Goal: Transaction & Acquisition: Download file/media

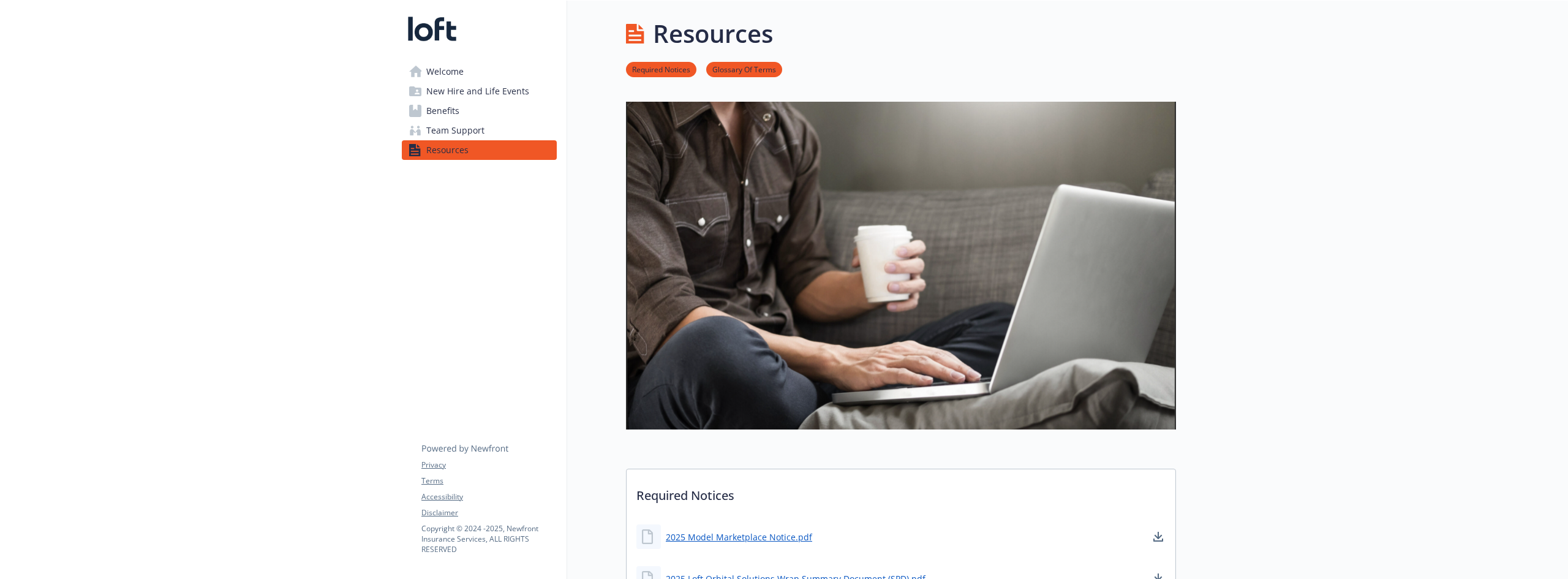
click at [434, 114] on span "Benefits" at bounding box center [442, 110] width 33 height 20
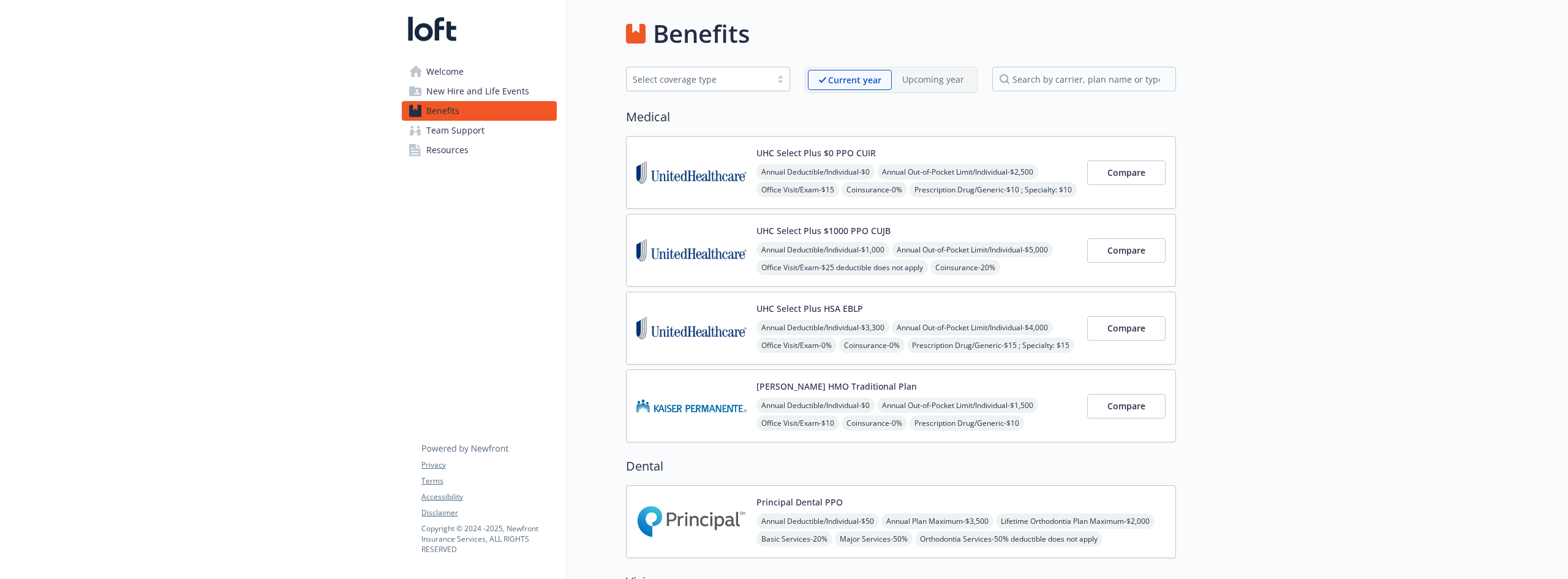
click at [678, 182] on img at bounding box center [691, 172] width 110 height 52
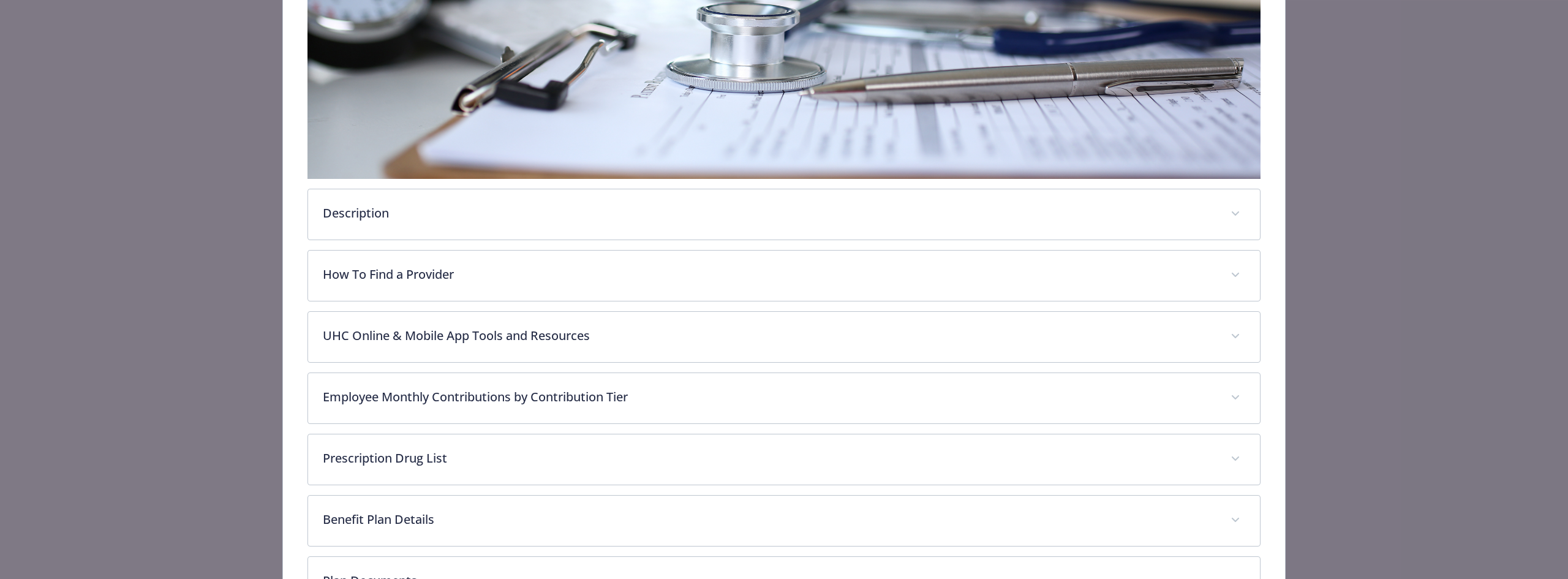
scroll to position [367, 0]
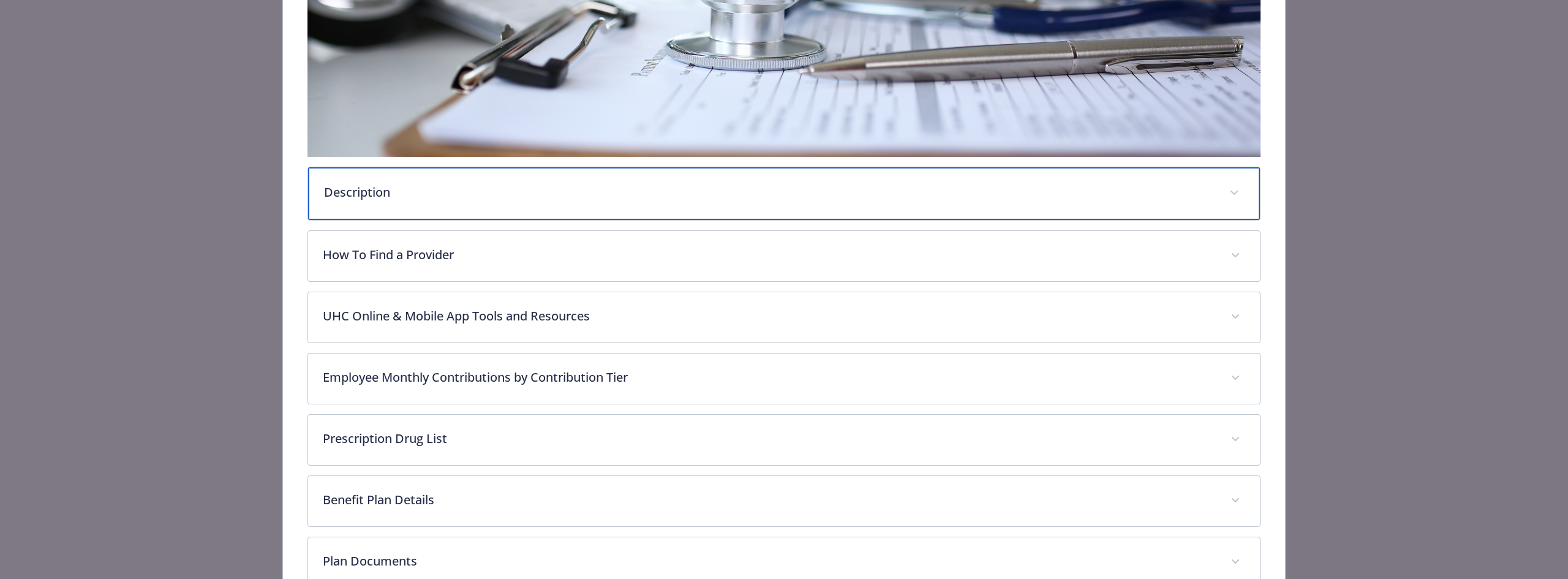
click at [441, 192] on p "Description" at bounding box center [769, 192] width 890 height 18
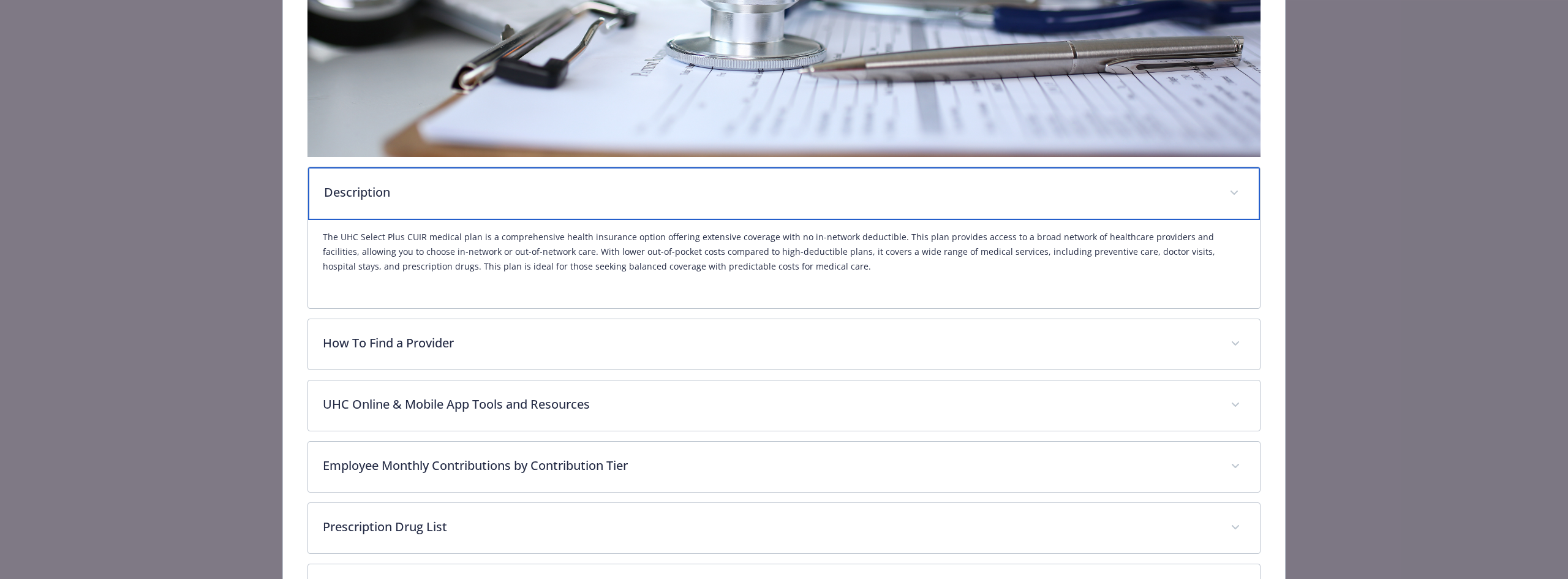
click at [441, 193] on p "Description" at bounding box center [769, 192] width 890 height 18
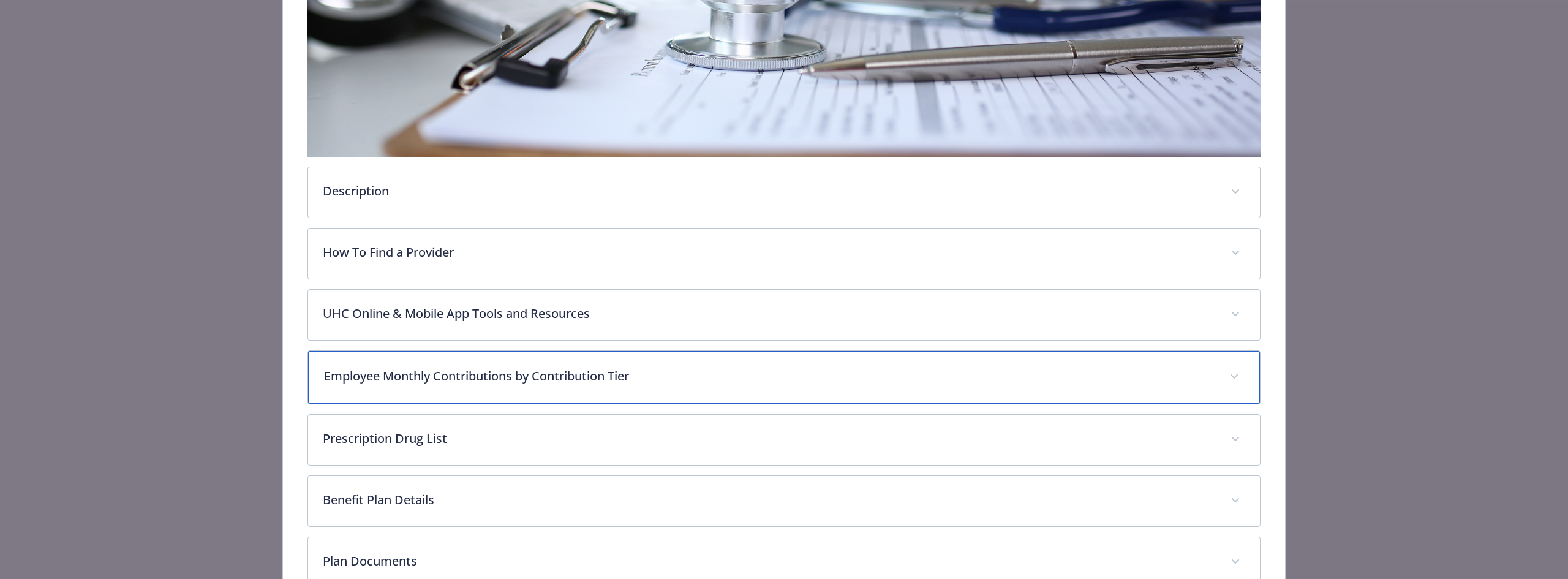
click at [473, 376] on p "Employee Monthly Contributions by Contribution Tier" at bounding box center [769, 376] width 890 height 18
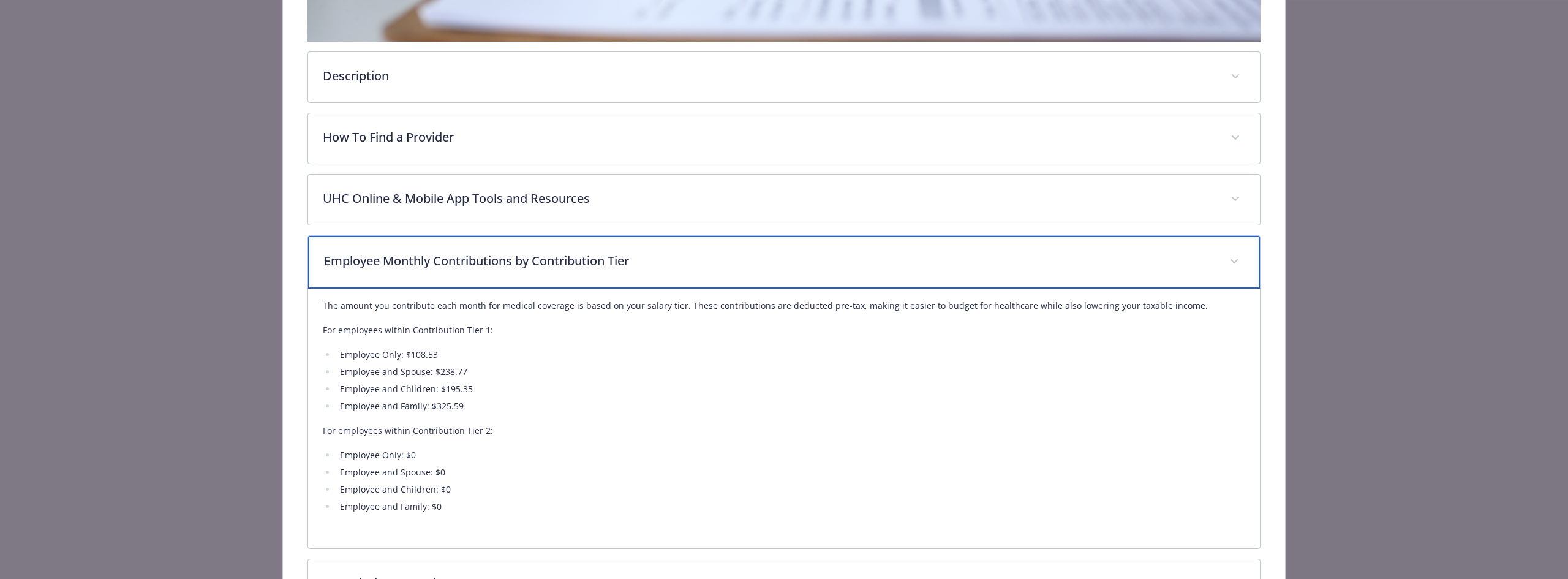
scroll to position [551, 0]
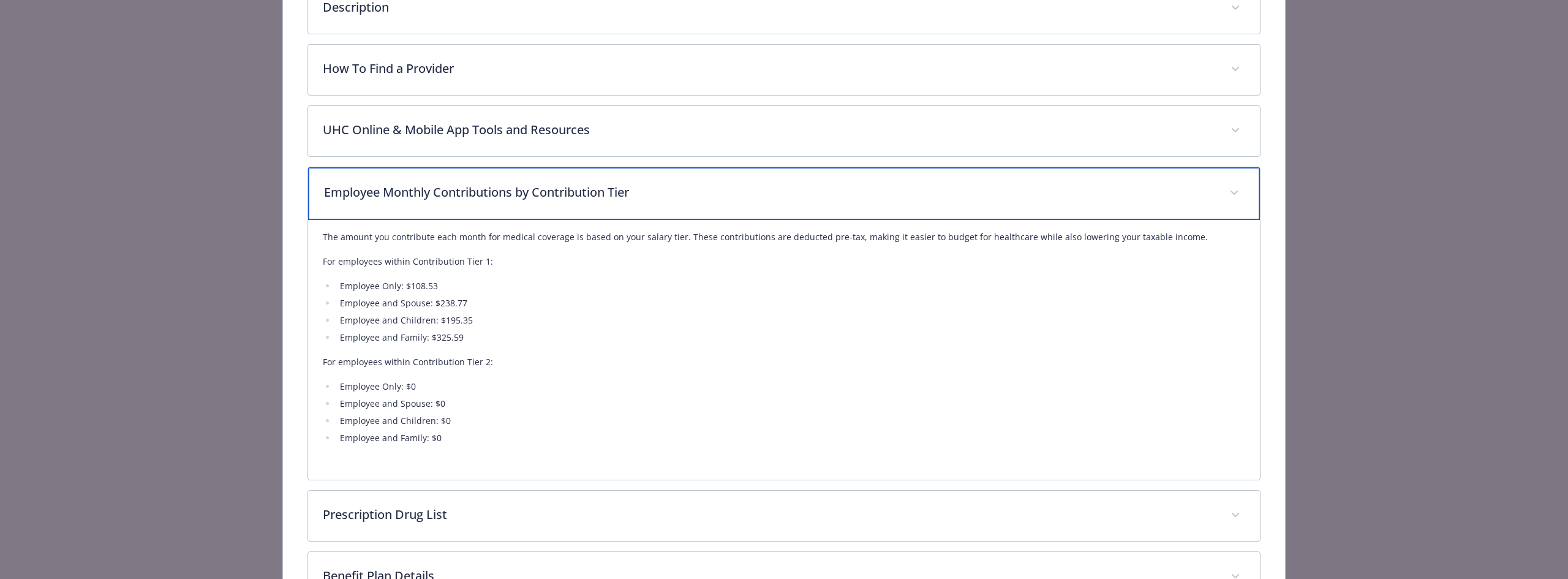
click at [453, 193] on p "Employee Monthly Contributions by Contribution Tier" at bounding box center [769, 192] width 890 height 18
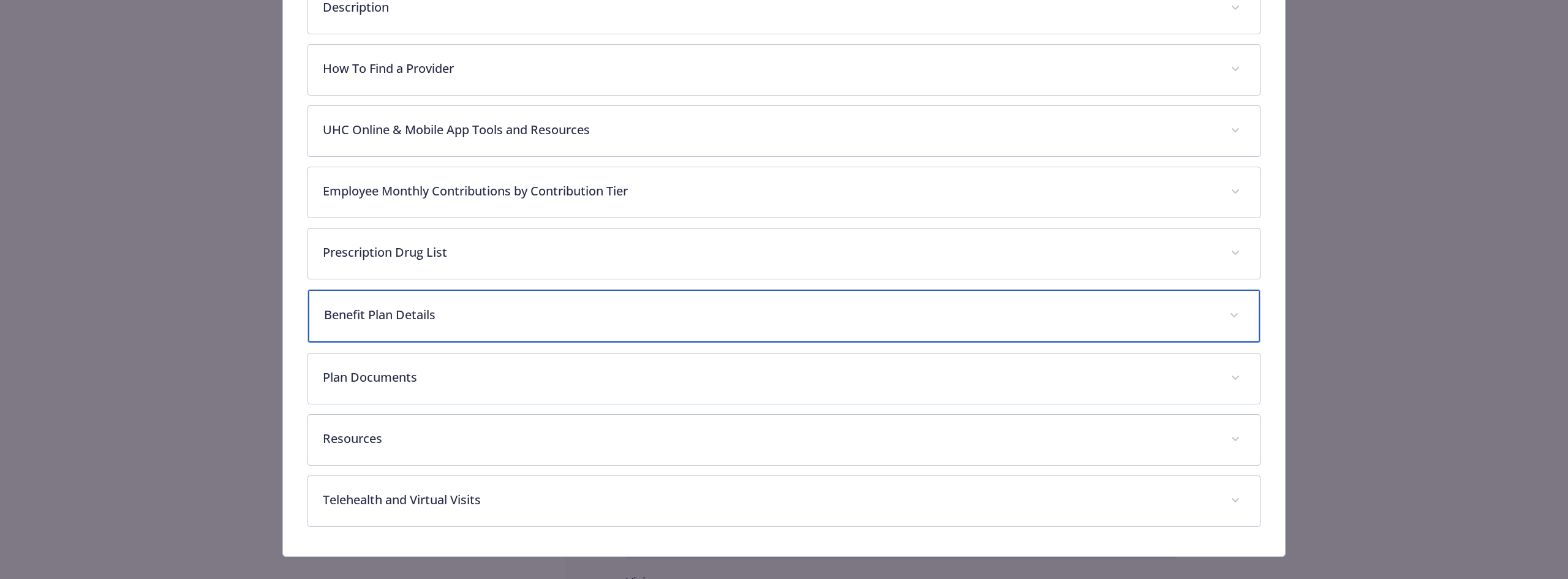
click at [463, 304] on div "Benefit Plan Details" at bounding box center [784, 315] width 952 height 52
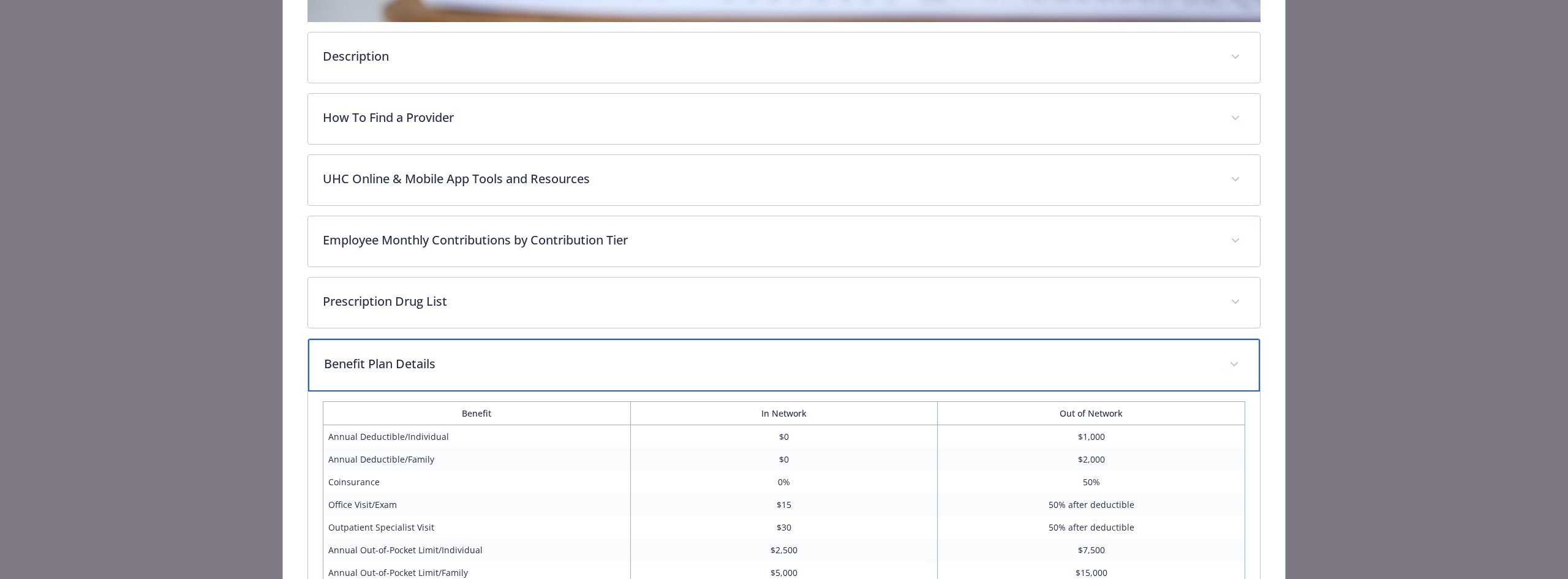
scroll to position [490, 0]
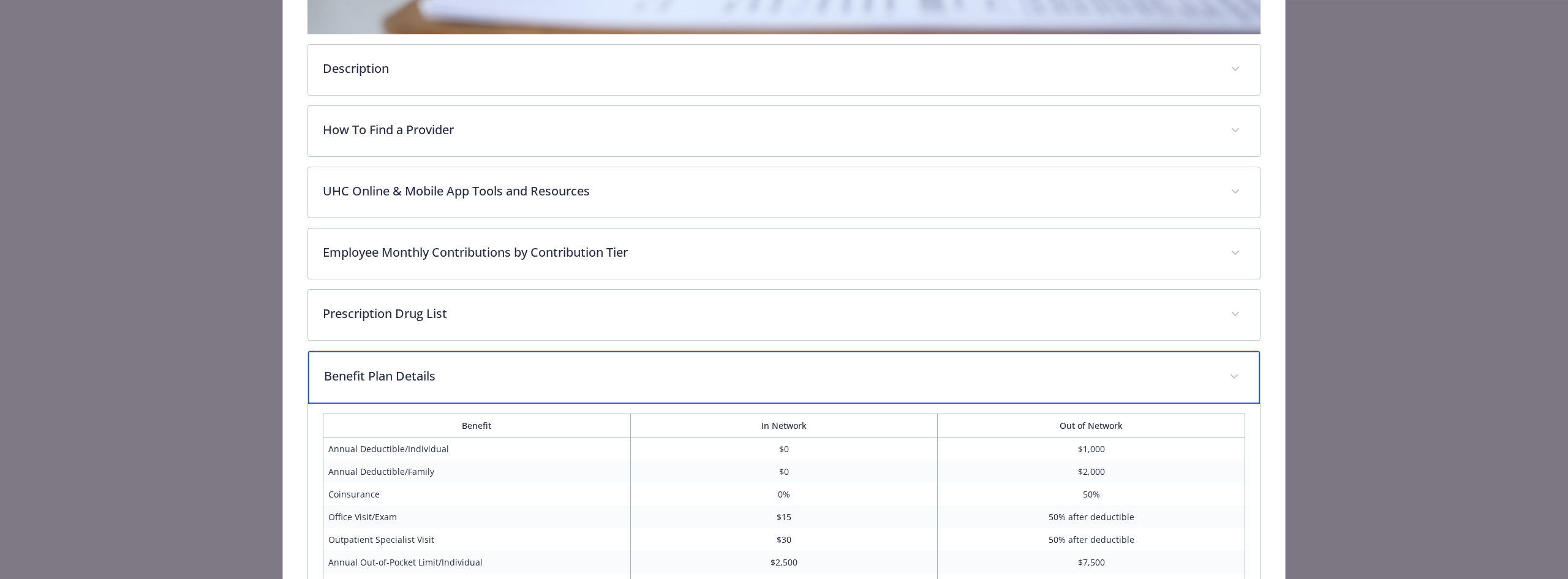
click at [507, 370] on p "Benefit Plan Details" at bounding box center [769, 376] width 890 height 18
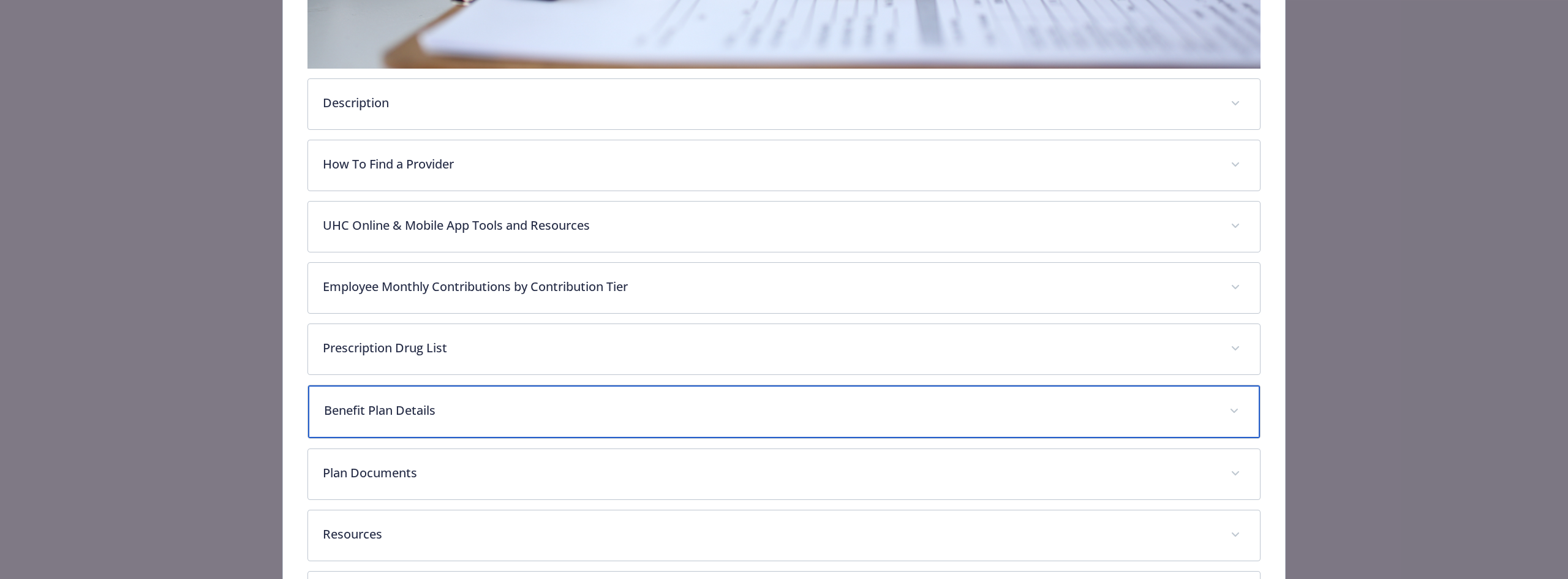
scroll to position [567, 0]
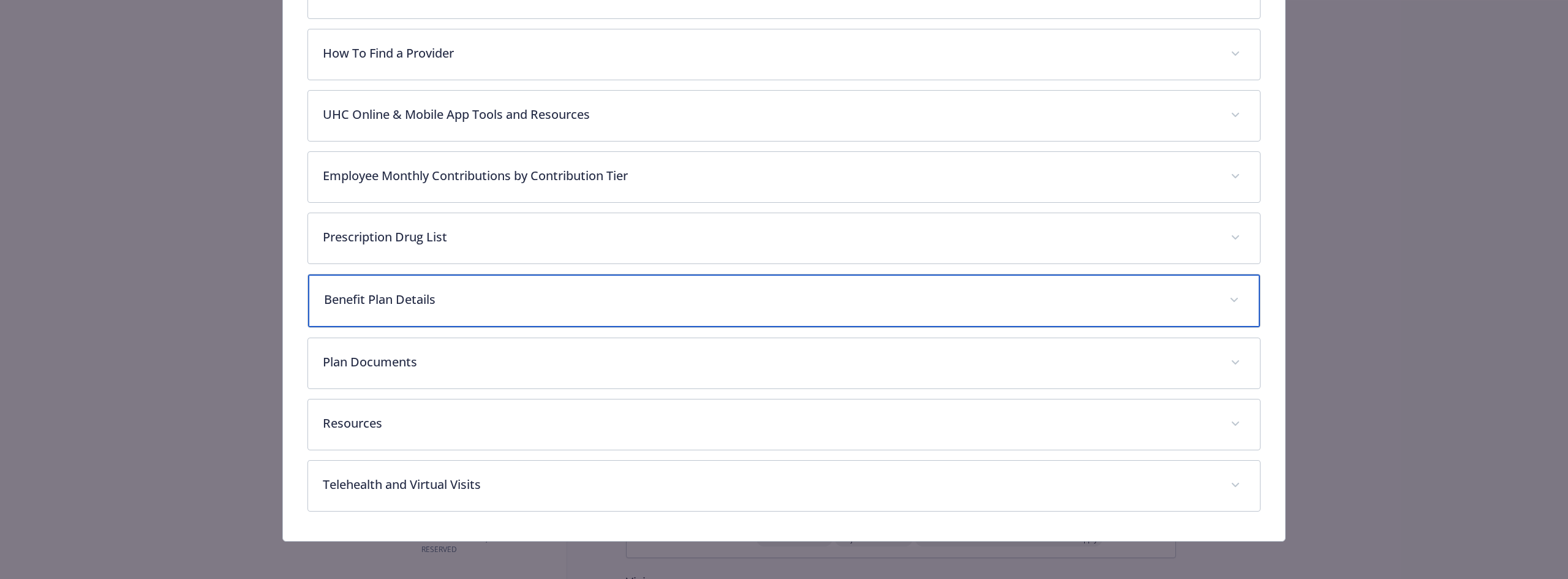
click at [413, 296] on p "Benefit Plan Details" at bounding box center [769, 299] width 890 height 18
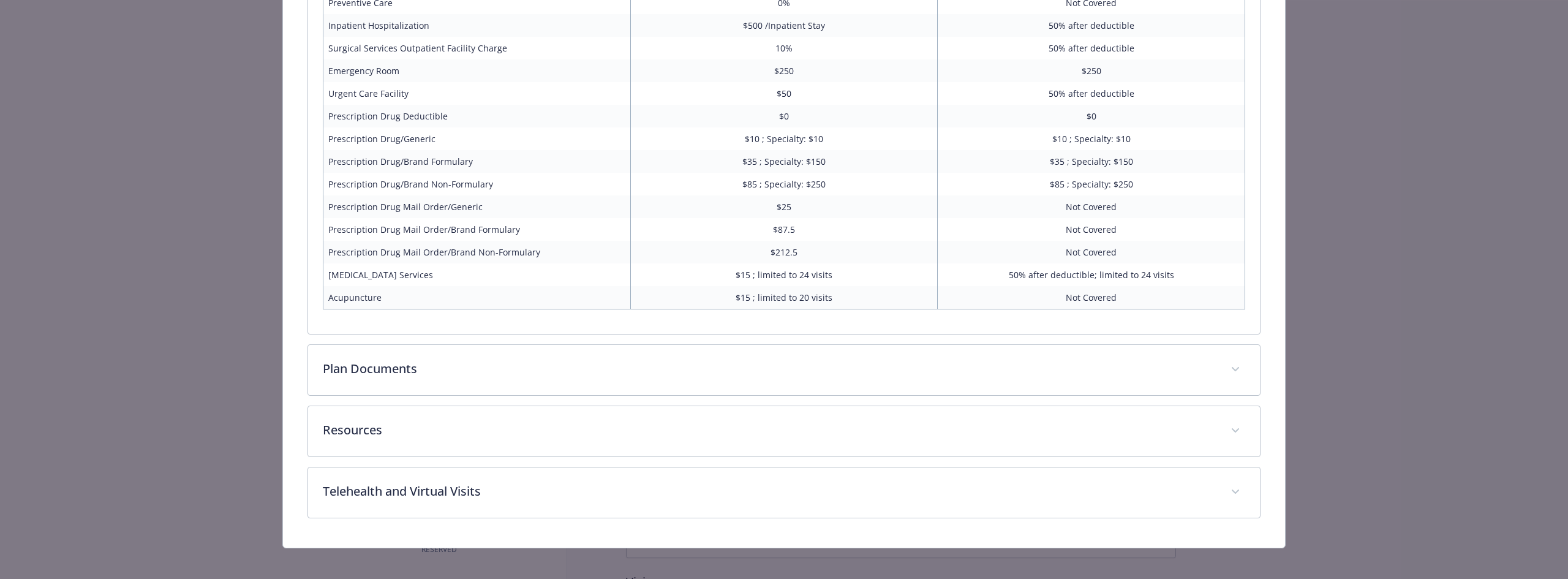
scroll to position [1118, 0]
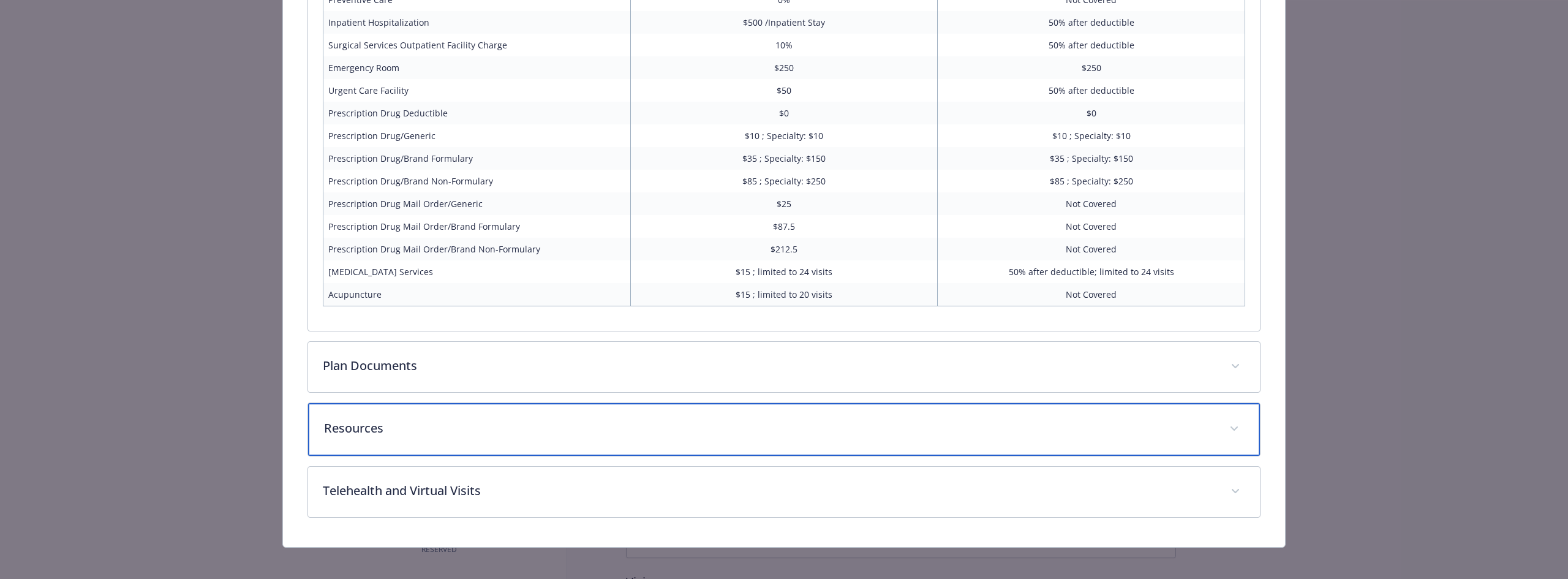
click at [580, 430] on p "Resources" at bounding box center [769, 427] width 890 height 18
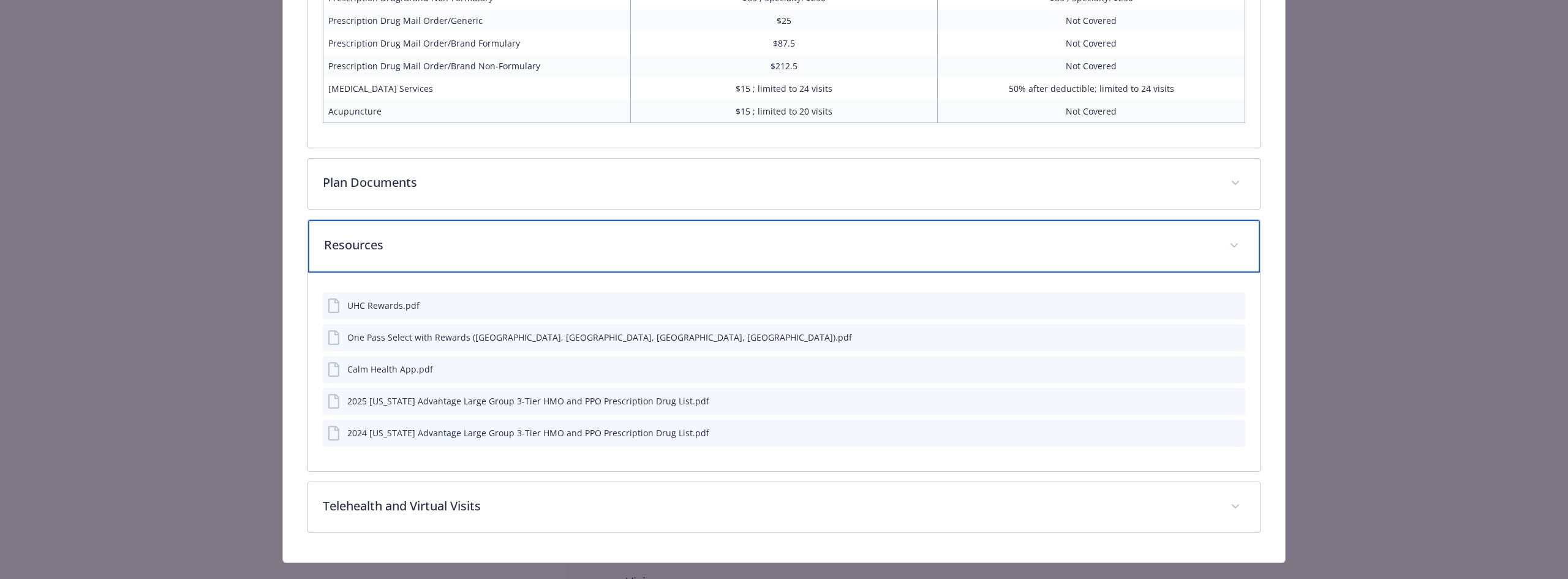
scroll to position [1322, 0]
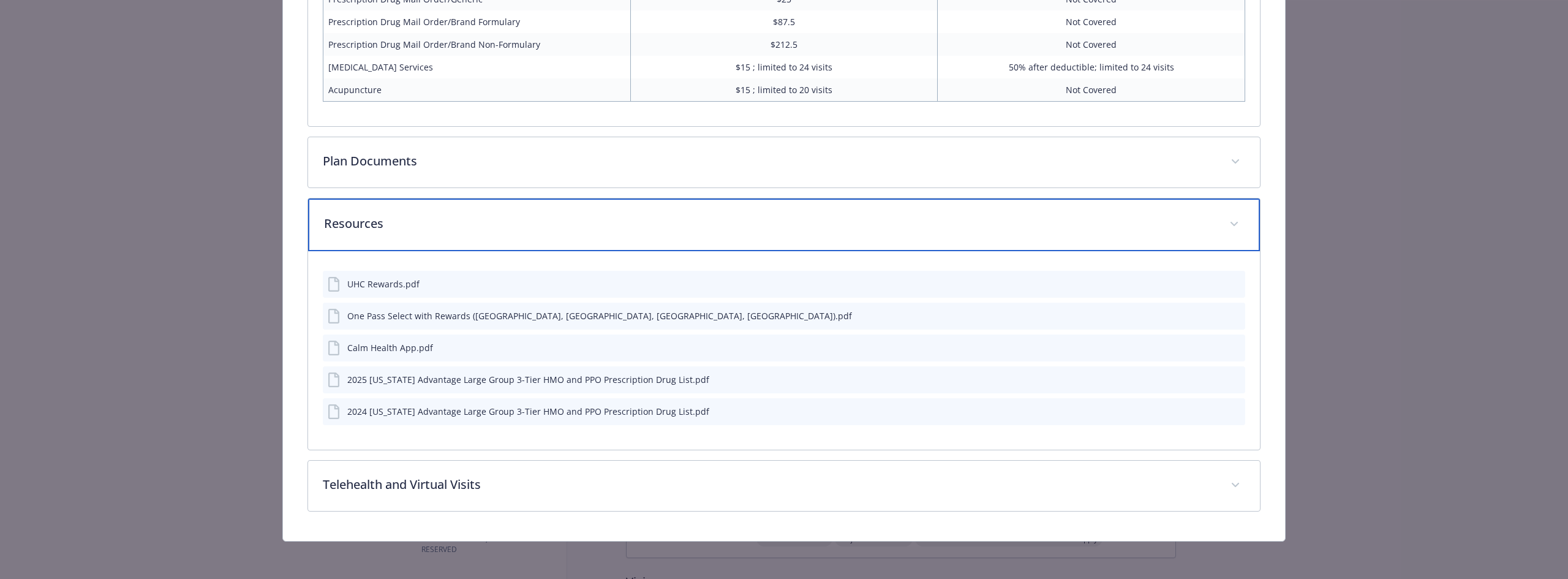
click at [571, 229] on p "Resources" at bounding box center [769, 223] width 890 height 18
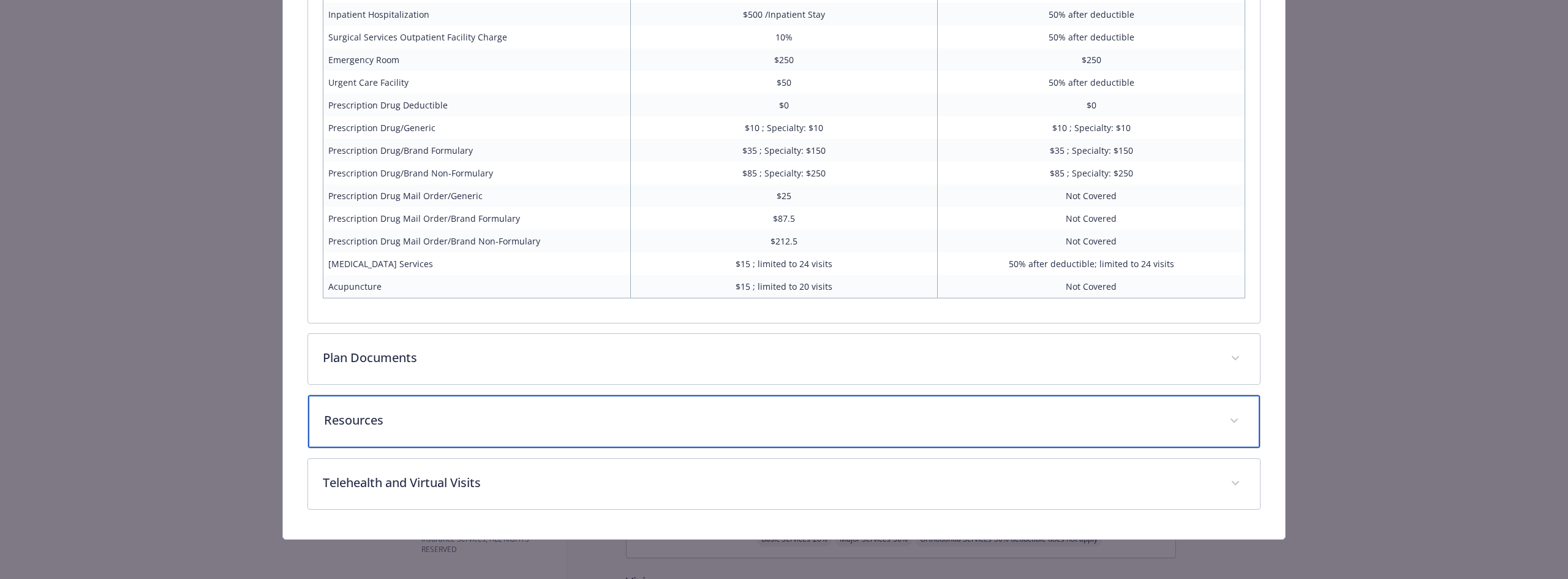
scroll to position [1124, 0]
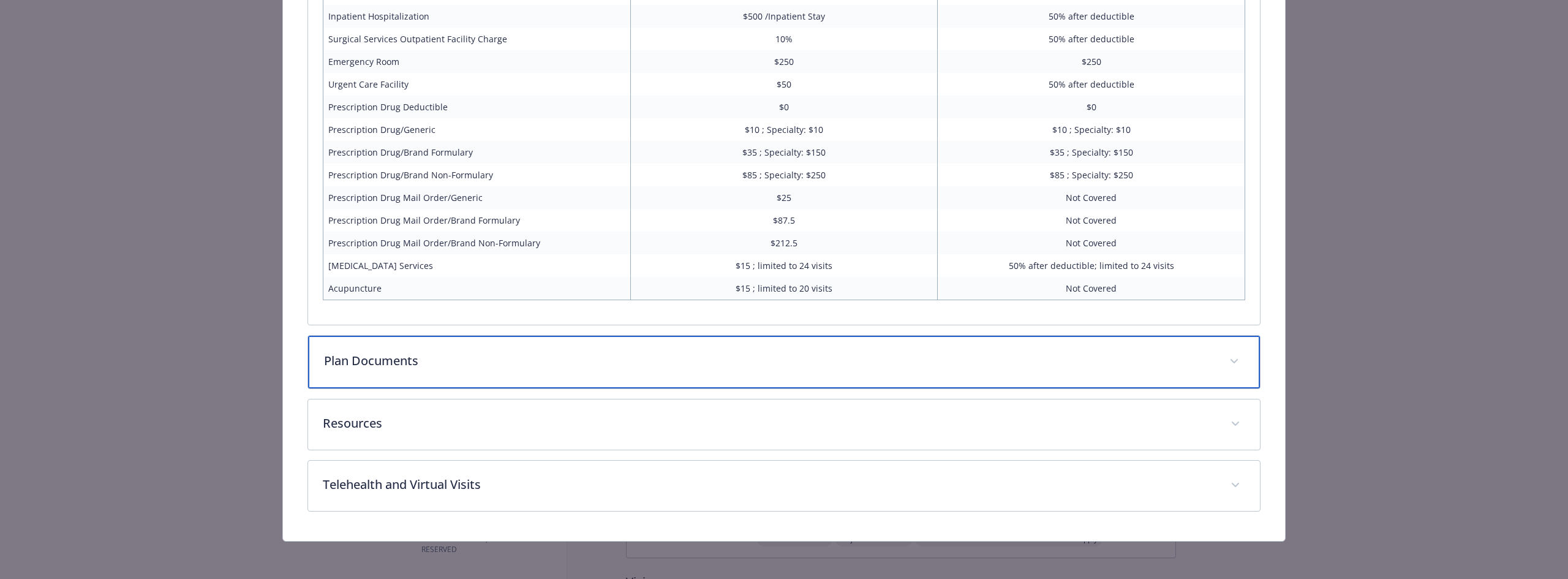
click at [520, 364] on p "Plan Documents" at bounding box center [769, 360] width 890 height 18
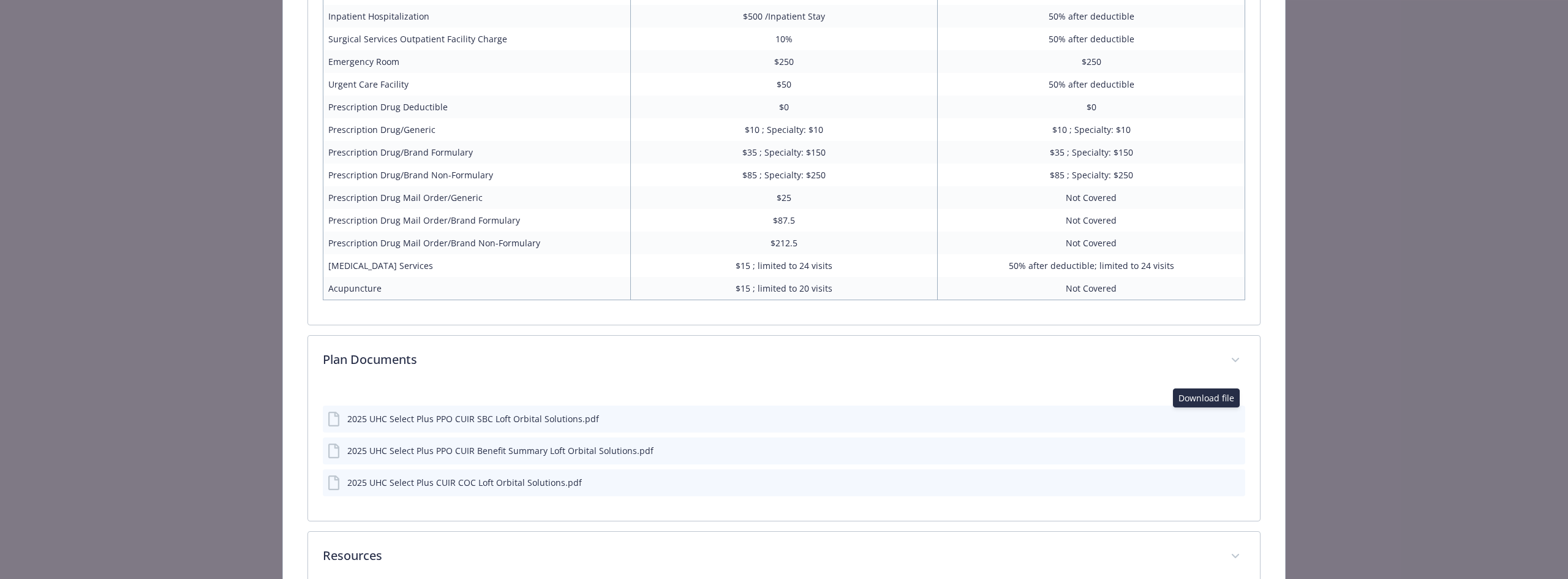
click at [1208, 417] on icon "download file" at bounding box center [1213, 418] width 9 height 9
click at [1208, 450] on icon "download file" at bounding box center [1213, 449] width 9 height 9
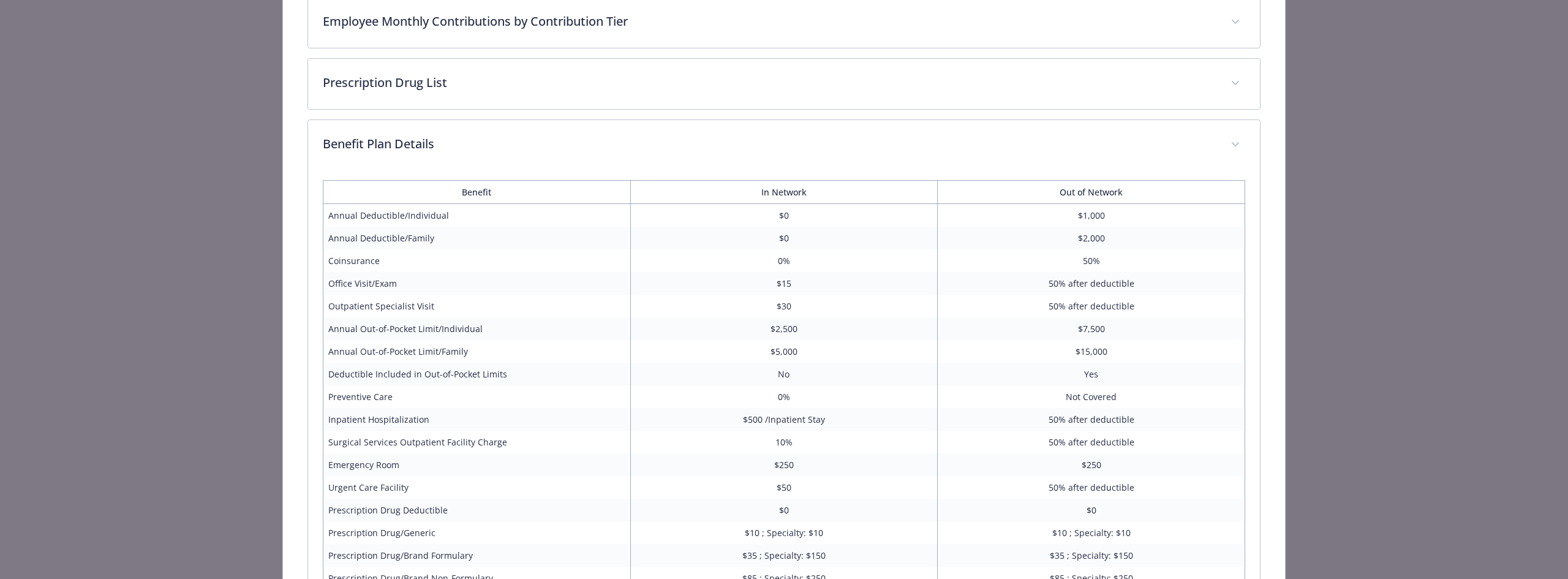
scroll to position [705, 0]
